Goal: Task Accomplishment & Management: Manage account settings

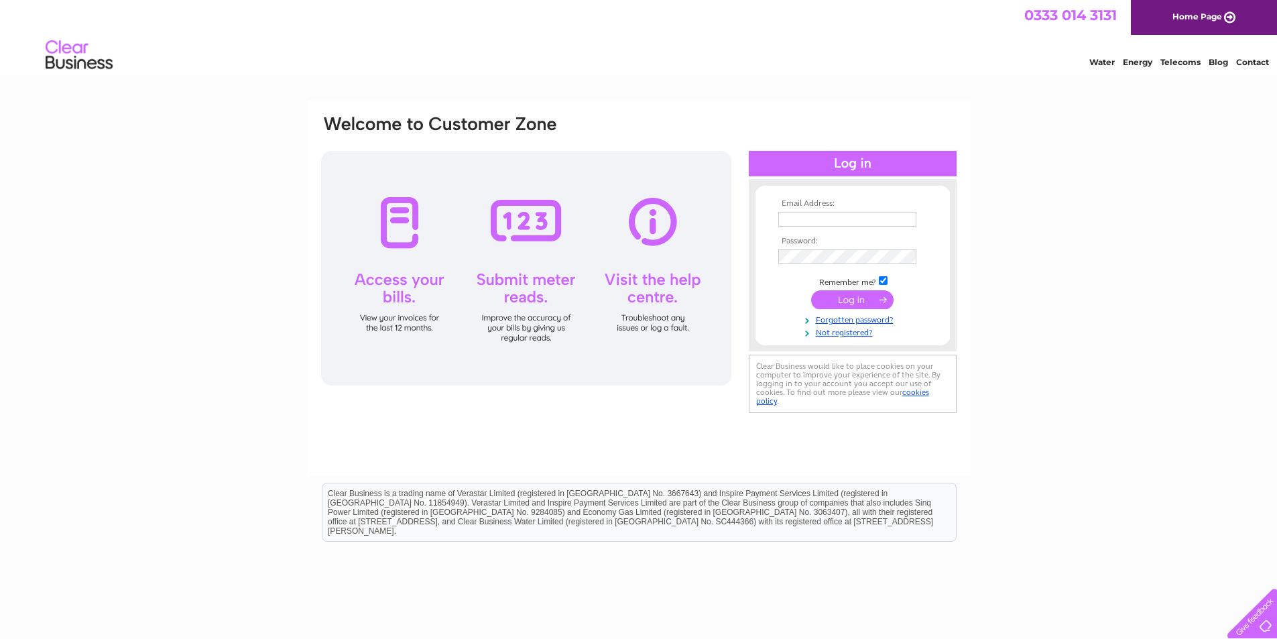
drag, startPoint x: 0, startPoint y: 0, endPoint x: 810, endPoint y: 218, distance: 838.7
click at [810, 218] on input "text" at bounding box center [847, 219] width 138 height 15
type input "[EMAIL_ADDRESS][DOMAIN_NAME]"
click at [1129, 363] on div "Email Address: accounts@10hotel.co.uk Password: Forgotten password?" at bounding box center [638, 403] width 1277 height 605
click at [851, 296] on input "submit" at bounding box center [852, 299] width 82 height 19
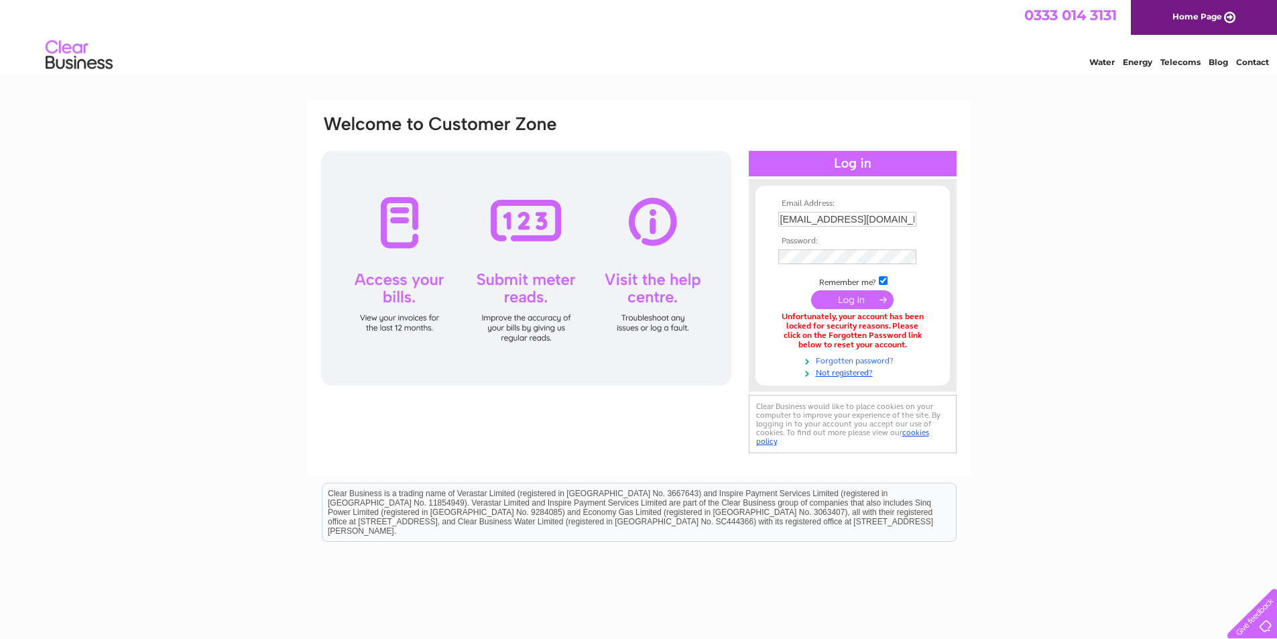
click at [831, 361] on link "Forgotten password?" at bounding box center [854, 359] width 152 height 13
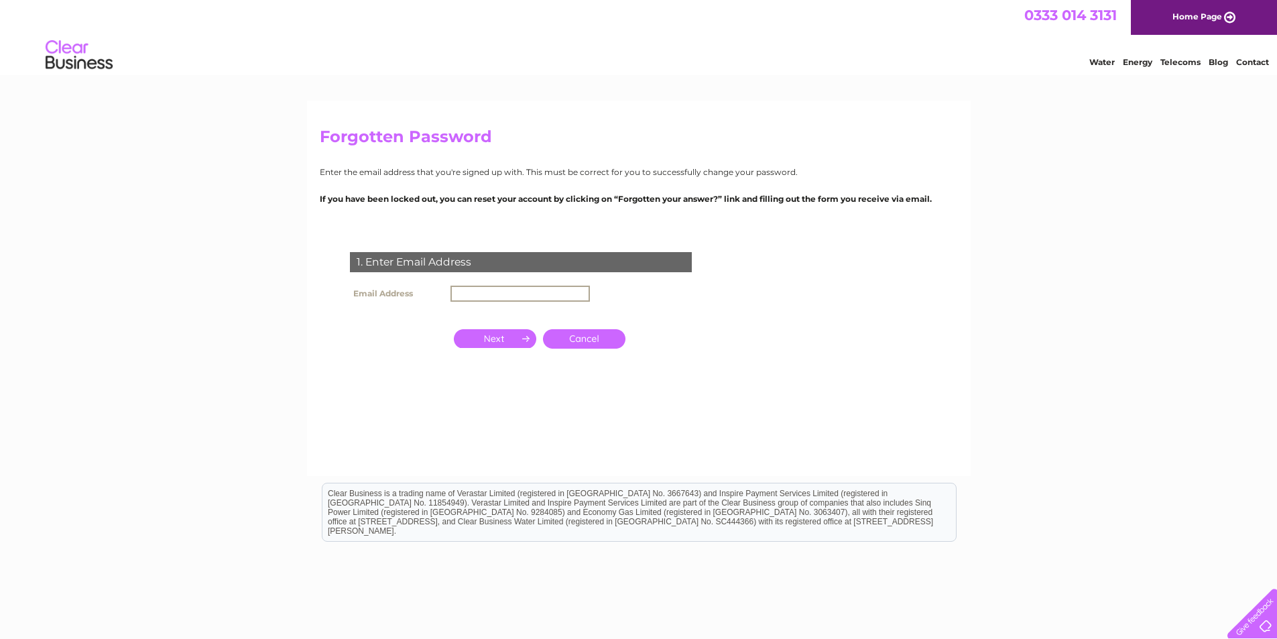
click at [469, 291] on input "text" at bounding box center [520, 294] width 139 height 16
type input "[EMAIL_ADDRESS][DOMAIN_NAME]"
click at [489, 339] on input "button" at bounding box center [495, 338] width 82 height 19
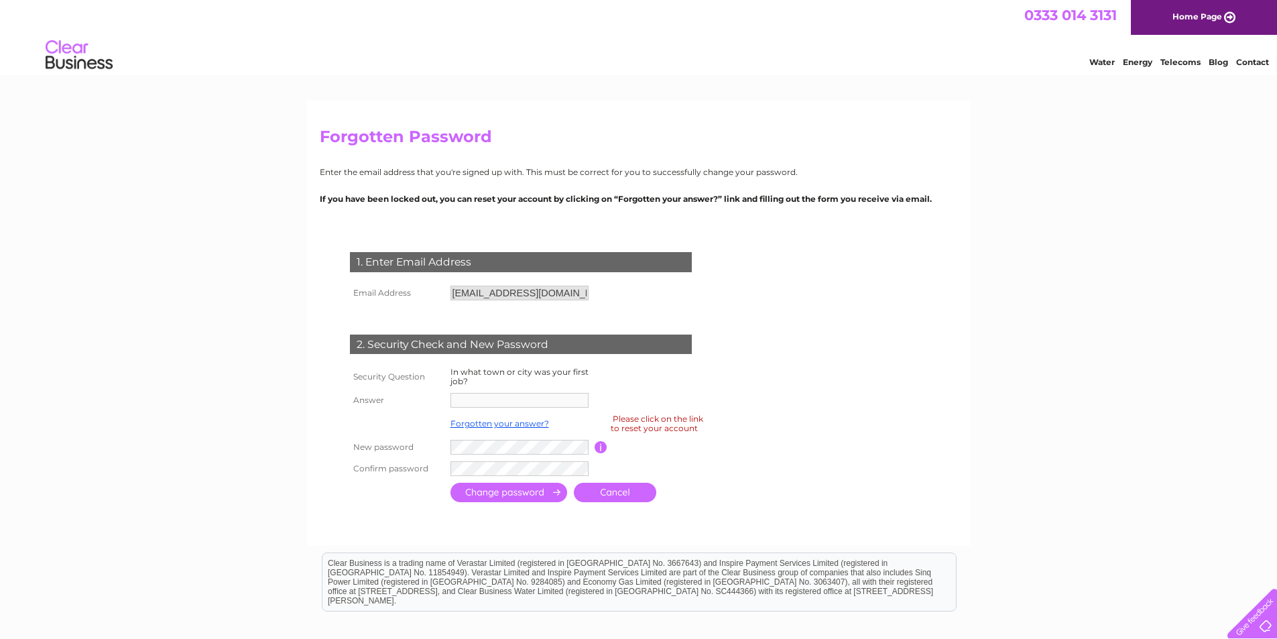
click at [644, 429] on div "Please click on the link to reset your account" at bounding box center [657, 423] width 93 height 23
click at [450, 343] on div "2. Security Check and New Password" at bounding box center [521, 345] width 342 height 20
click at [803, 207] on div "Forgotten Password Enter the email address that you're signed up with. This mus…" at bounding box center [639, 323] width 664 height 445
click at [935, 337] on form "1. Enter Email Address Email Address accounts@10hotel.co.uk Cancel" at bounding box center [639, 378] width 638 height 307
click at [489, 266] on div "1. Enter Email Address" at bounding box center [521, 262] width 342 height 20
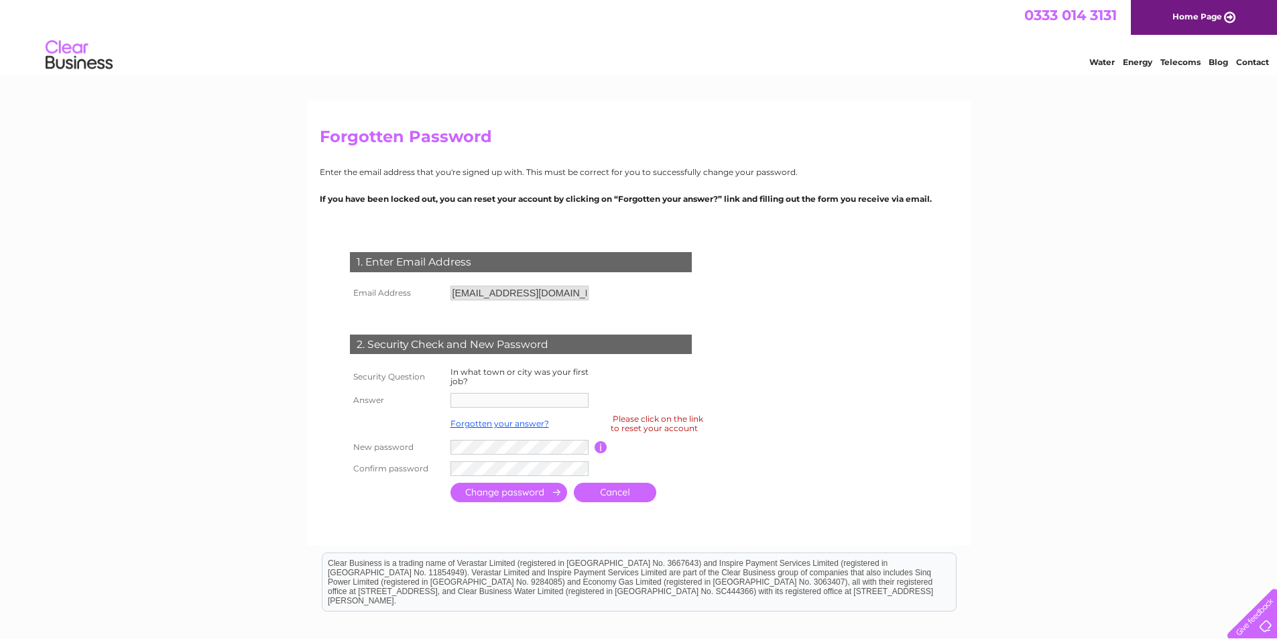
click at [489, 266] on div "1. Enter Email Address" at bounding box center [521, 262] width 342 height 20
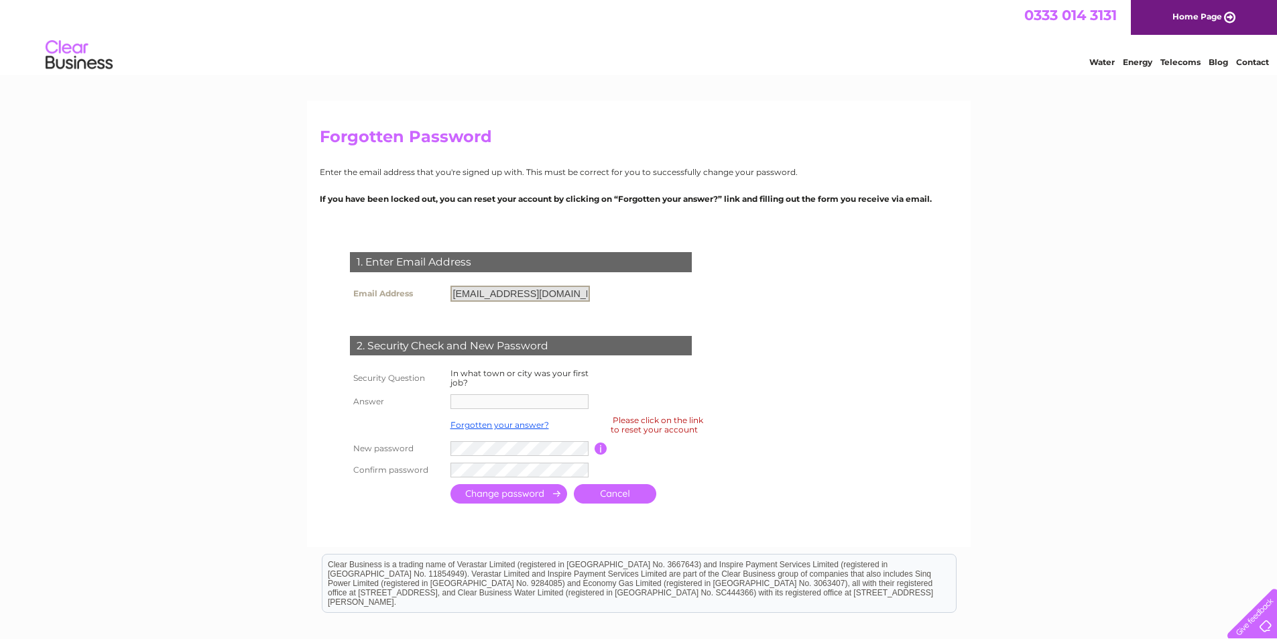
click at [572, 298] on input "[EMAIL_ADDRESS][DOMAIN_NAME]" at bounding box center [520, 294] width 139 height 16
click at [627, 497] on link "Cancel" at bounding box center [615, 493] width 82 height 19
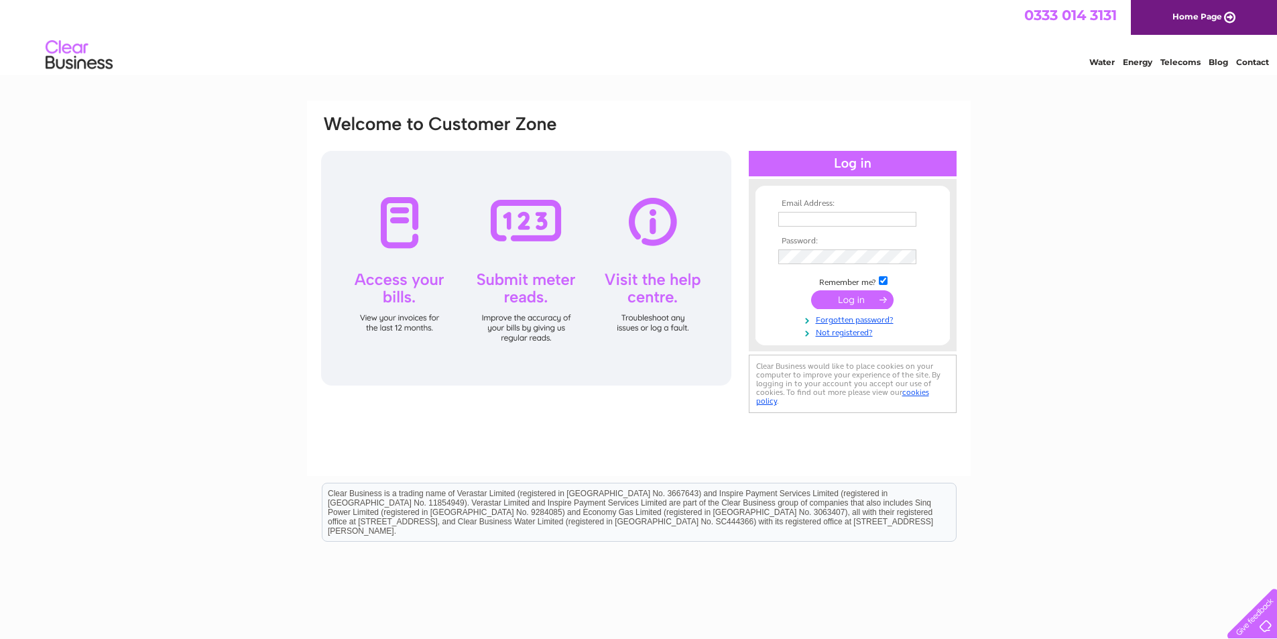
click at [814, 226] on input "text" at bounding box center [847, 219] width 138 height 15
type input "[EMAIL_ADDRESS][DOMAIN_NAME]"
click at [824, 296] on input "submit" at bounding box center [852, 299] width 82 height 19
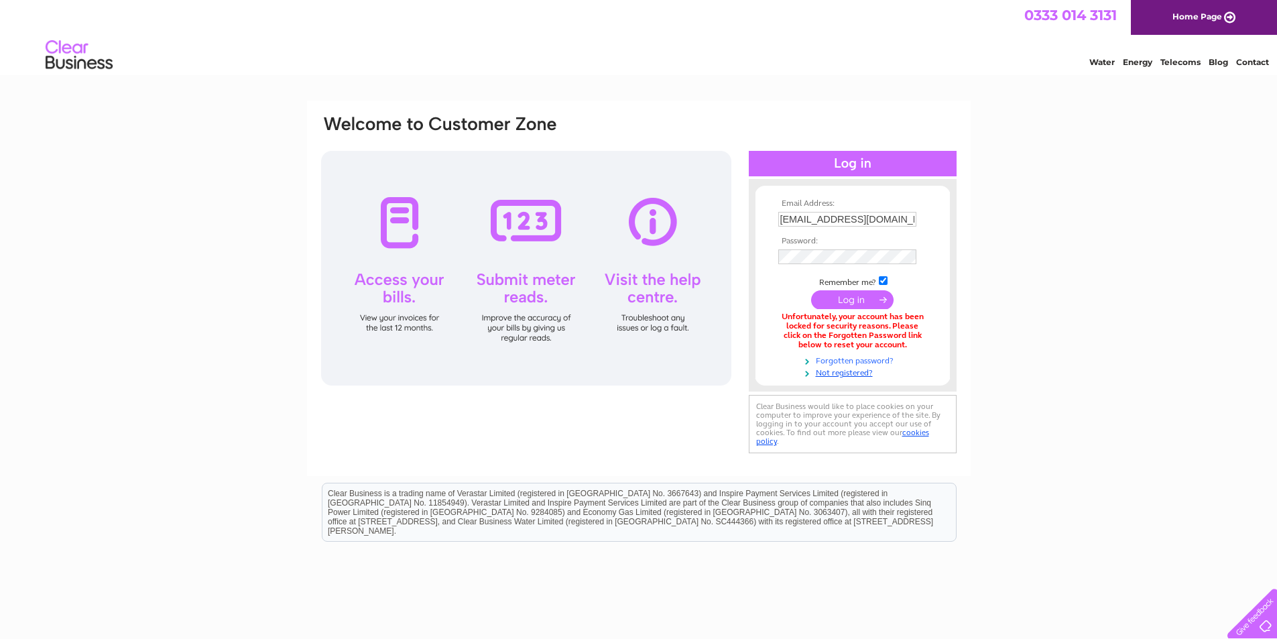
click at [843, 360] on link "Forgotten password?" at bounding box center [854, 359] width 152 height 13
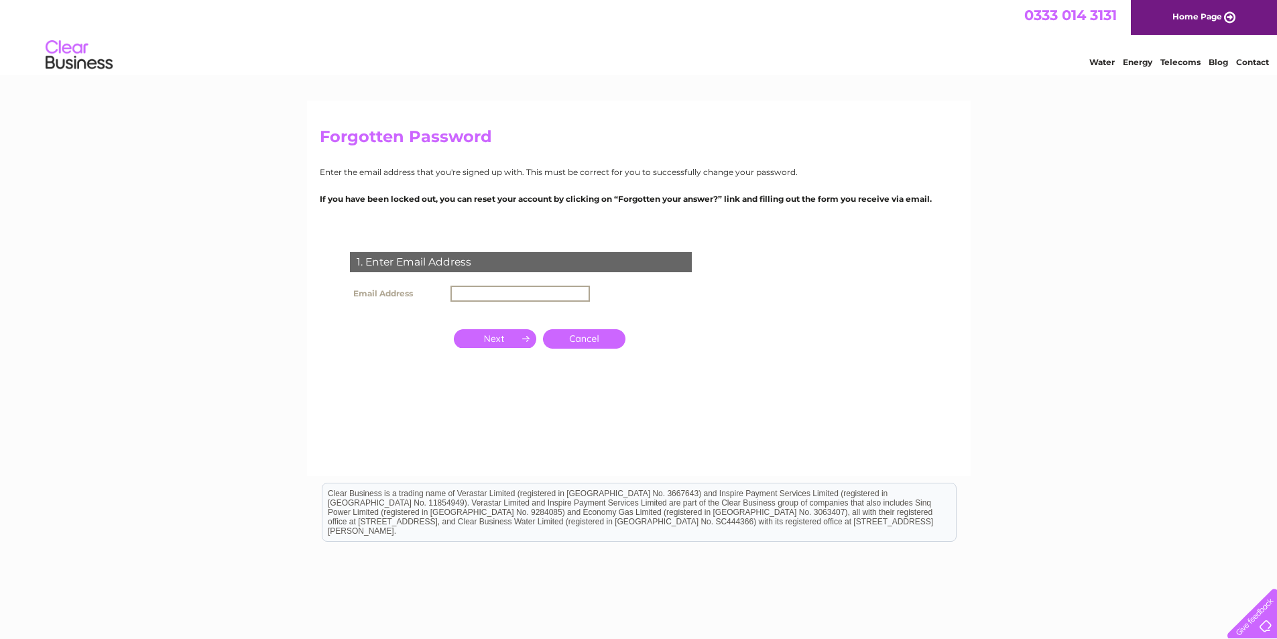
click at [485, 294] on input "text" at bounding box center [520, 294] width 139 height 16
type input "[EMAIL_ADDRESS][DOMAIN_NAME]"
click at [479, 337] on input "button" at bounding box center [495, 337] width 82 height 19
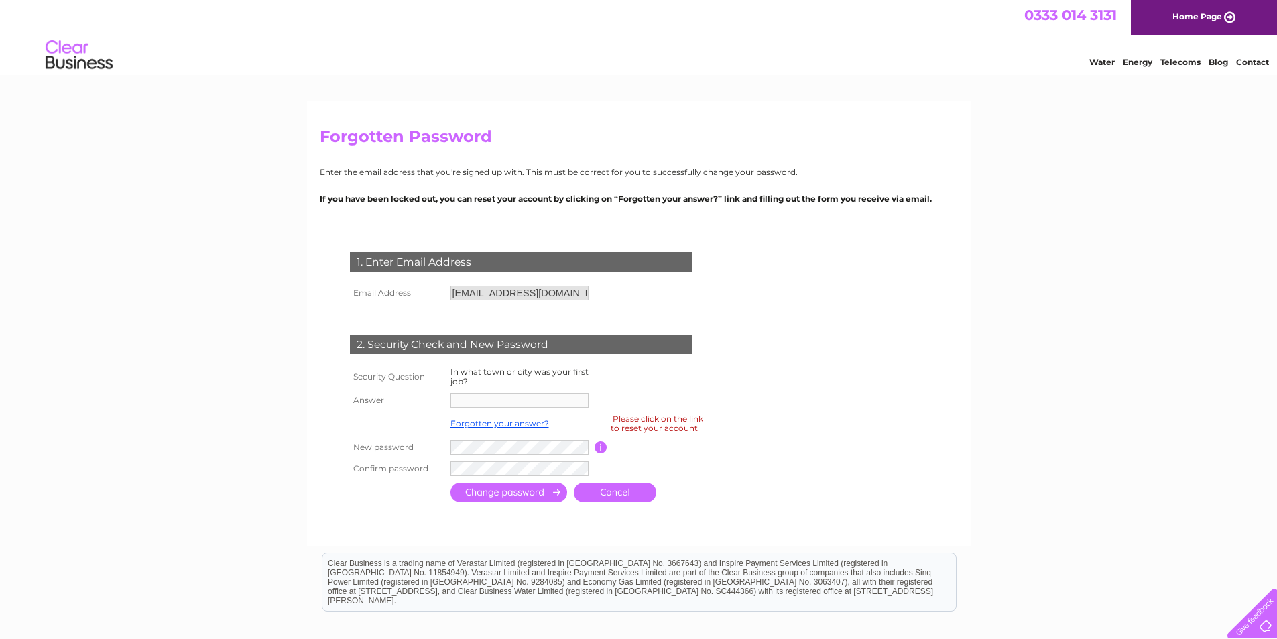
click at [601, 449] on input "button" at bounding box center [601, 447] width 13 height 12
